Goal: Communication & Community: Answer question/provide support

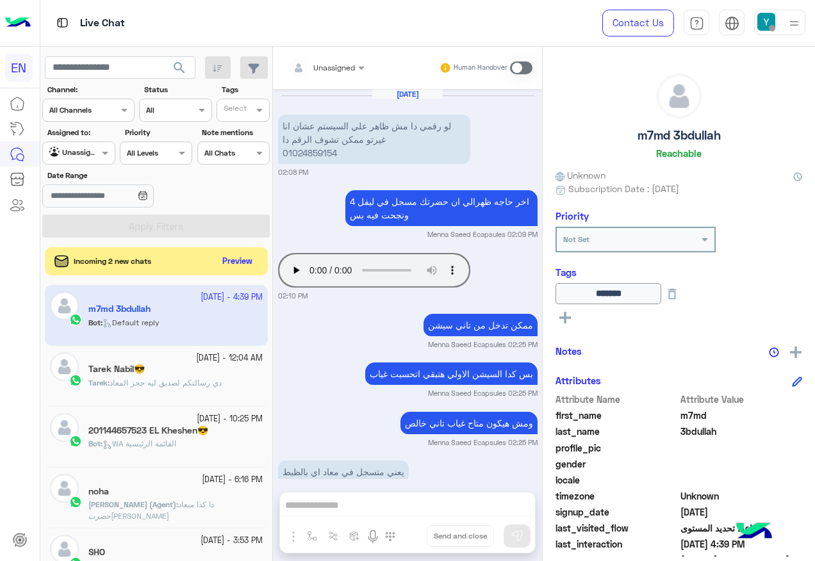
click at [234, 257] on button "Preview" at bounding box center [237, 261] width 41 height 19
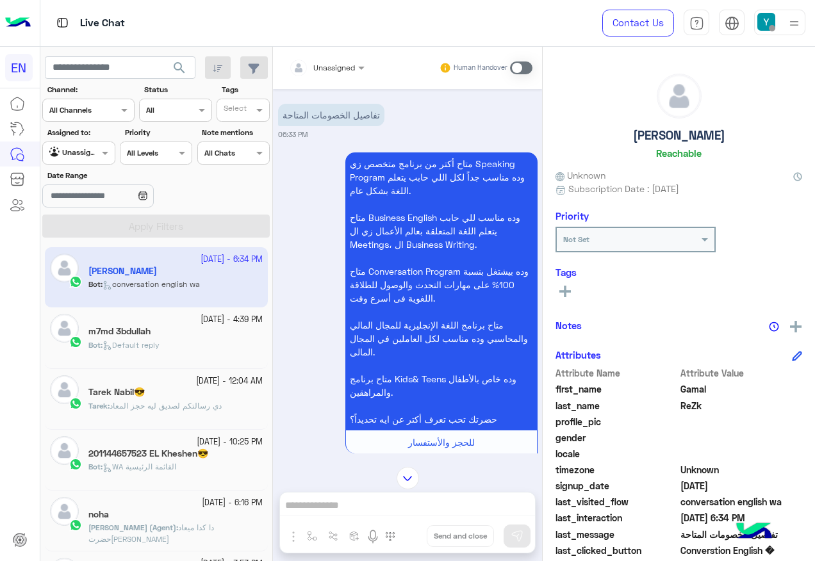
click at [315, 274] on div "متاح أكتر من برنامج متخصص زي Speaking Program وده مناسب جداً لكل اللي حابب يتعل…" at bounding box center [407, 308] width 259 height 318
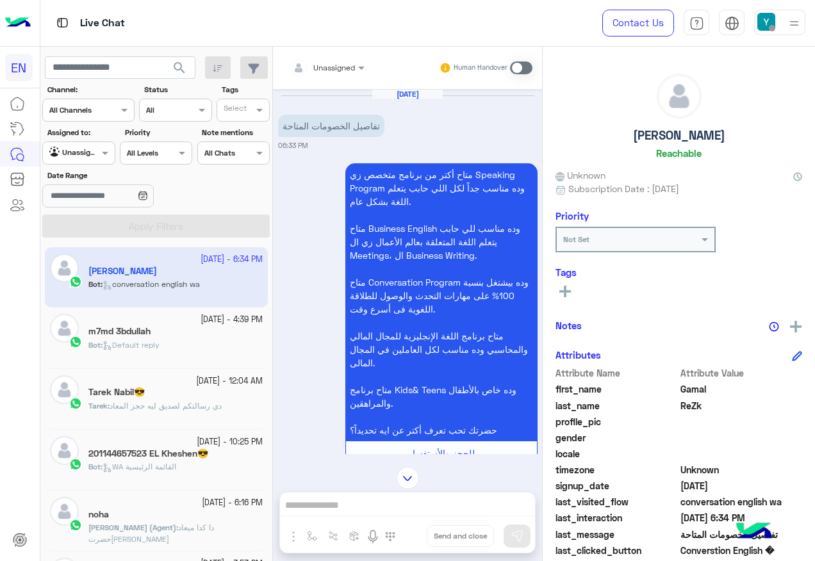
click at [315, 70] on input "text" at bounding box center [311, 66] width 45 height 12
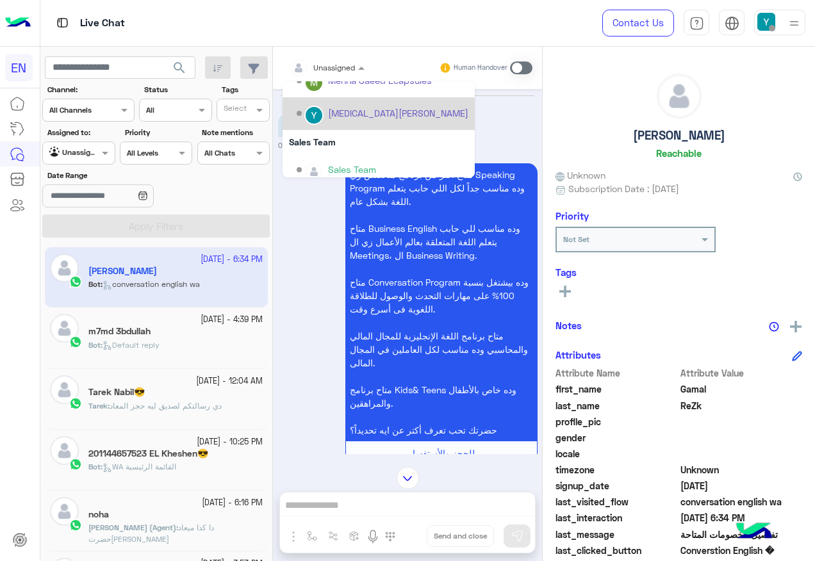
scroll to position [213, 0]
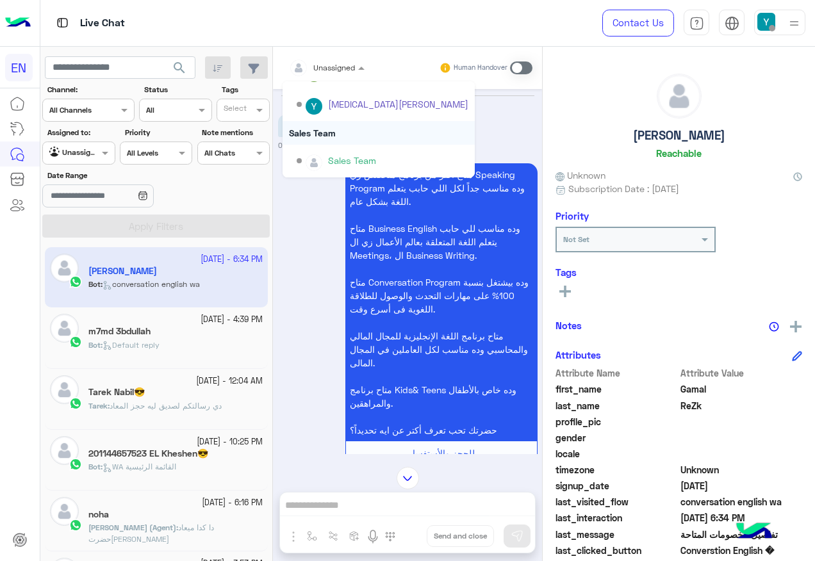
click at [353, 131] on div "Sales Team" at bounding box center [378, 133] width 192 height 24
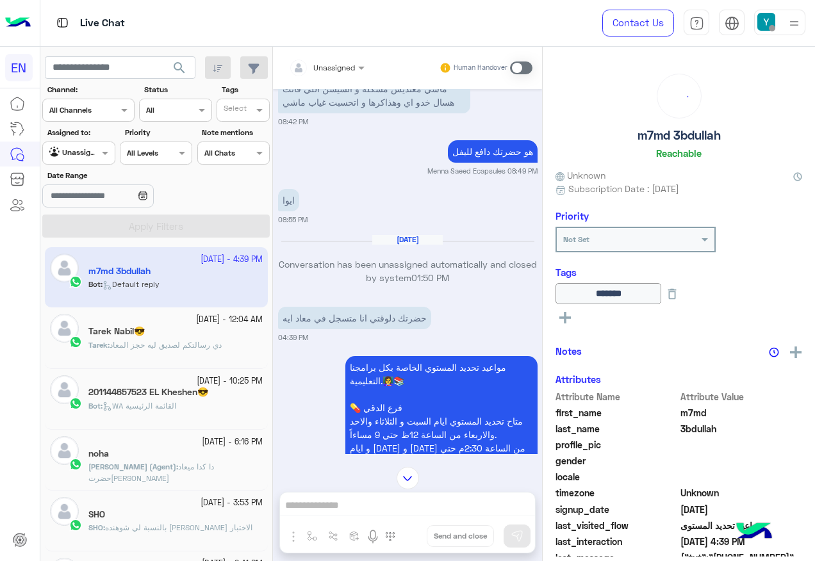
scroll to position [738, 0]
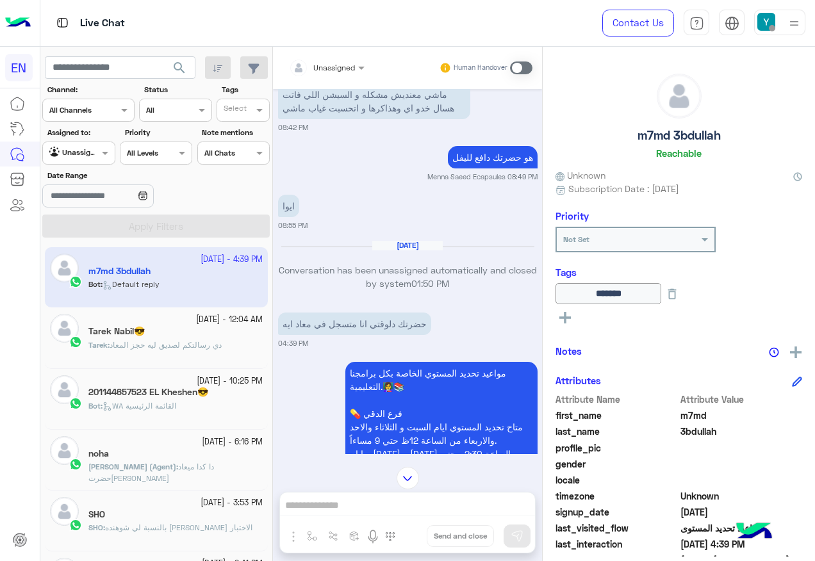
click at [208, 341] on span "دي رسالتكم لصديق ليه حجز المعاد" at bounding box center [166, 345] width 112 height 10
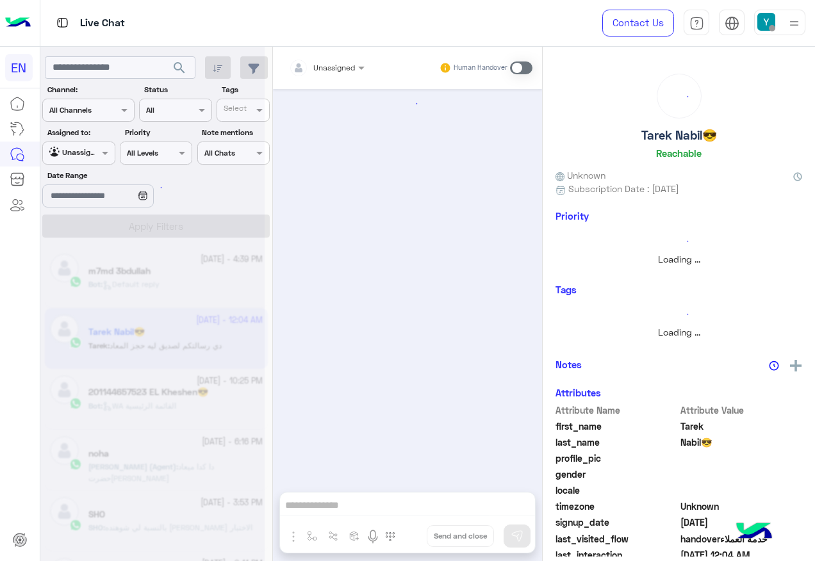
scroll to position [869, 0]
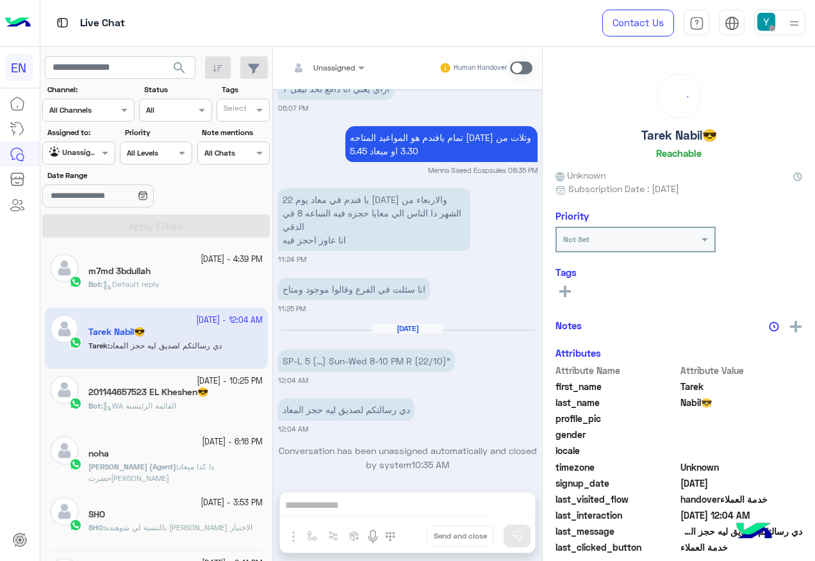
click at [172, 405] on span "WA القائمة الرئيسية" at bounding box center [139, 406] width 74 height 10
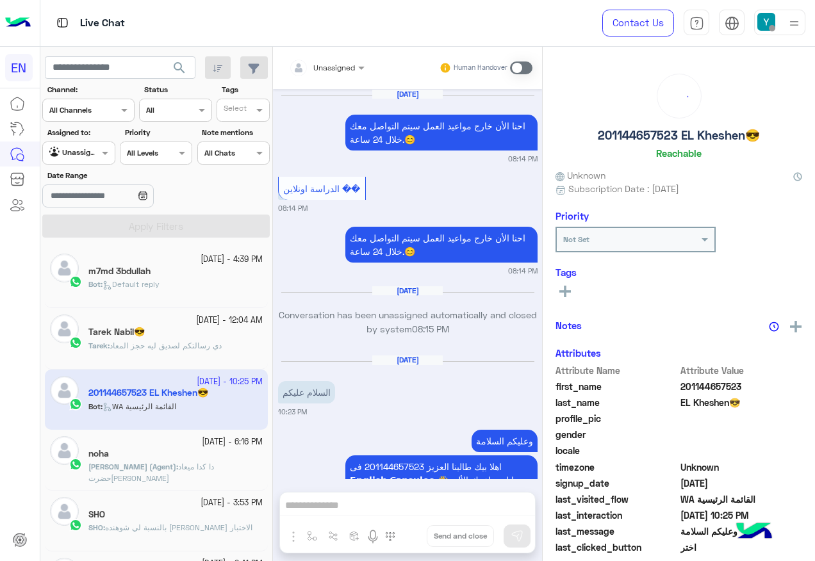
scroll to position [1648, 0]
